Goal: Answer question/provide support: Share knowledge or assist other users

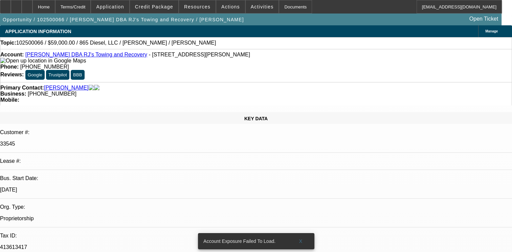
select select "0"
select select "2"
select select "0.1"
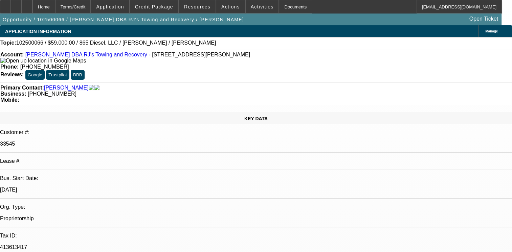
select select "1"
select select "2"
select select "4"
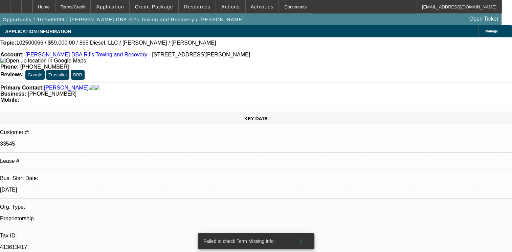
radio input "true"
type textarea "NO ACTIVE DEAL UNDER THIS CUSTOMER"
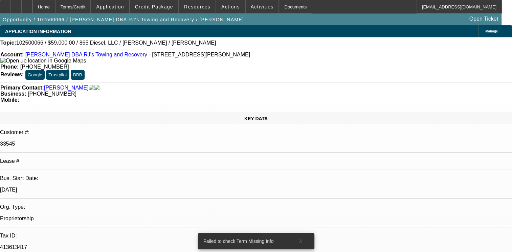
radio input "true"
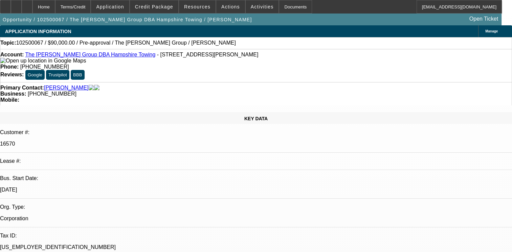
select select "0"
select select "2"
select select "0.1"
select select "1"
select select "2"
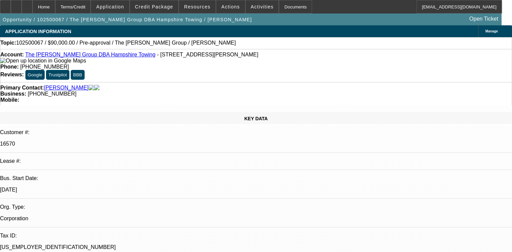
select select "4"
radio input "true"
paste textarea "PLEASANT STREET AUTO BODY"
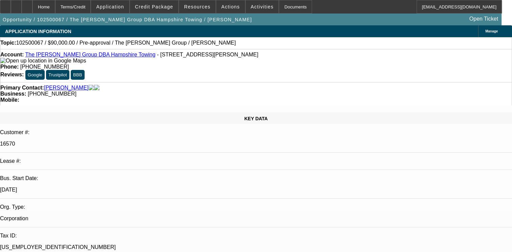
type textarea "WRONG CUSTOMER NUMBER AS WITH THIS PLEASANT STREET AUTO BODY BUSINESS NAME GOT …"
radio input "true"
